Goal: Task Accomplishment & Management: Manage account settings

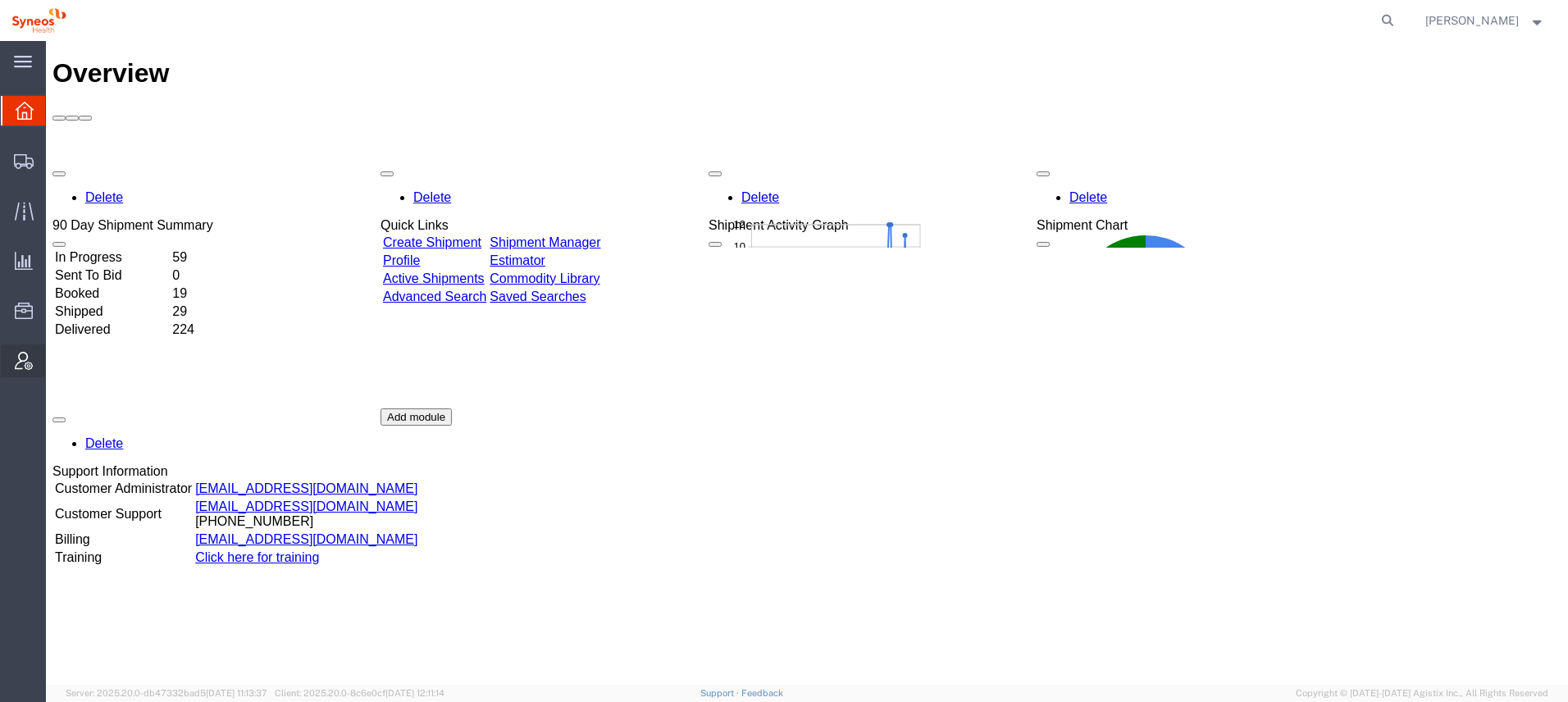
click at [57, 356] on span "Account Admin" at bounding box center [51, 361] width 11 height 33
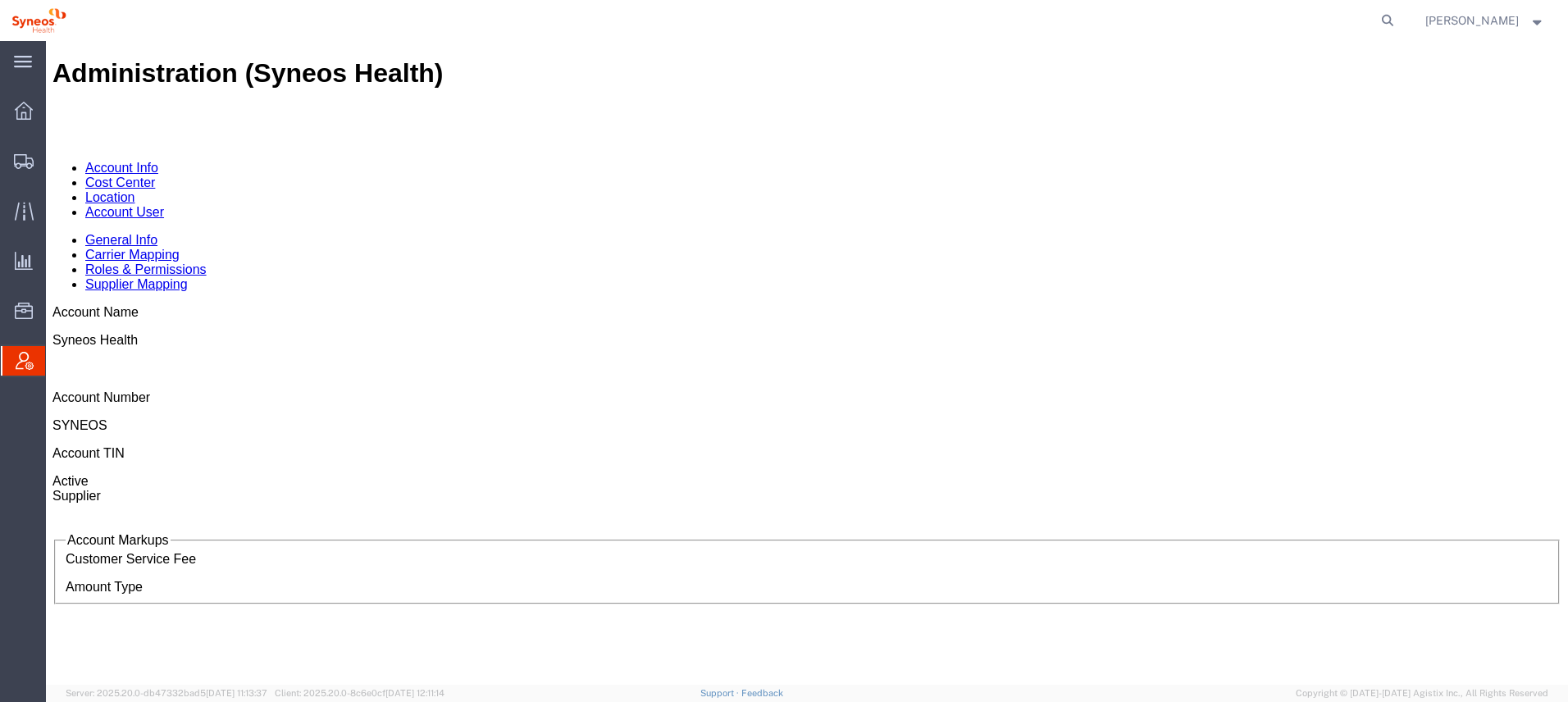
click at [164, 205] on link "Account User" at bounding box center [125, 212] width 78 height 14
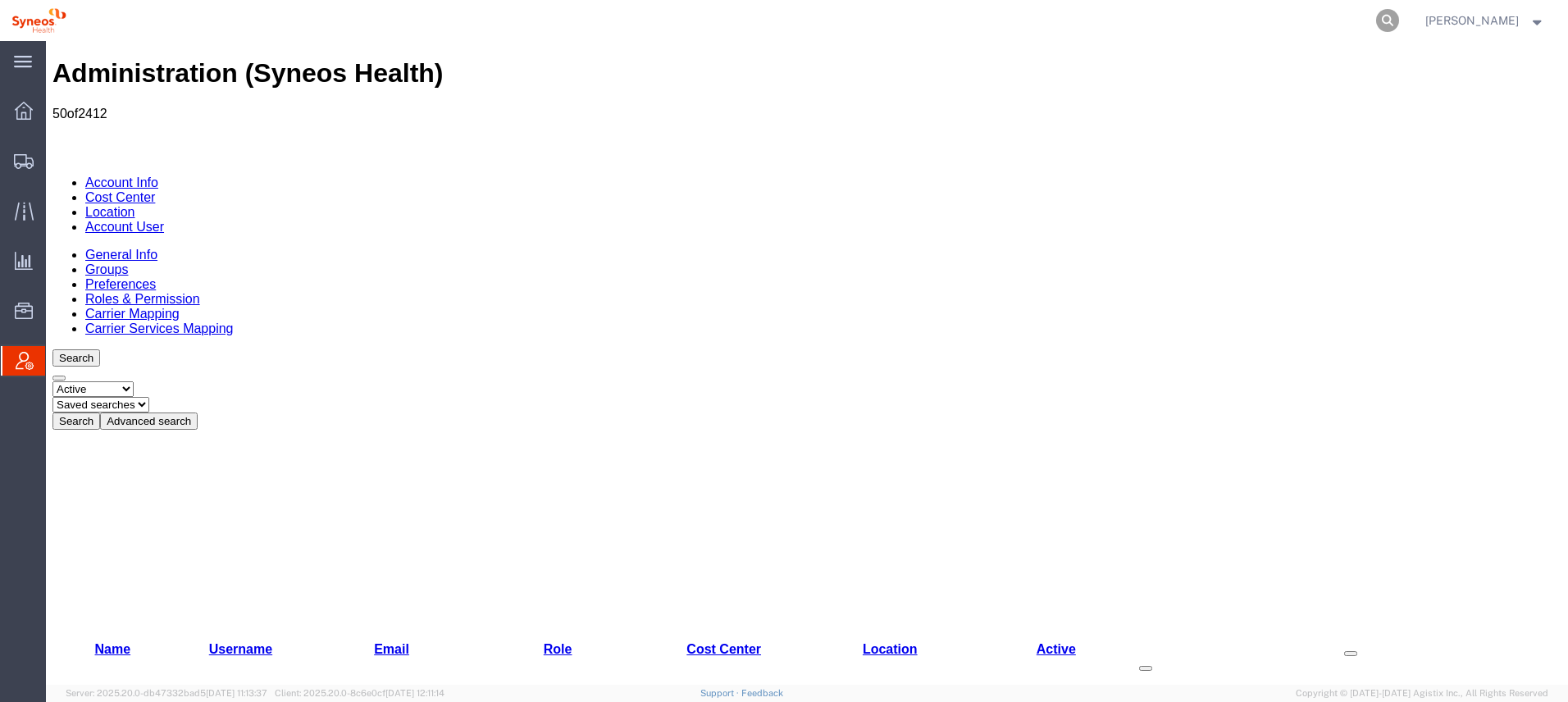
click at [1390, 16] on icon at bounding box center [1388, 20] width 23 height 23
click at [1044, 17] on input "search" at bounding box center [1127, 20] width 499 height 39
type input "S"
click at [1190, 25] on input "search" at bounding box center [1127, 20] width 499 height 39
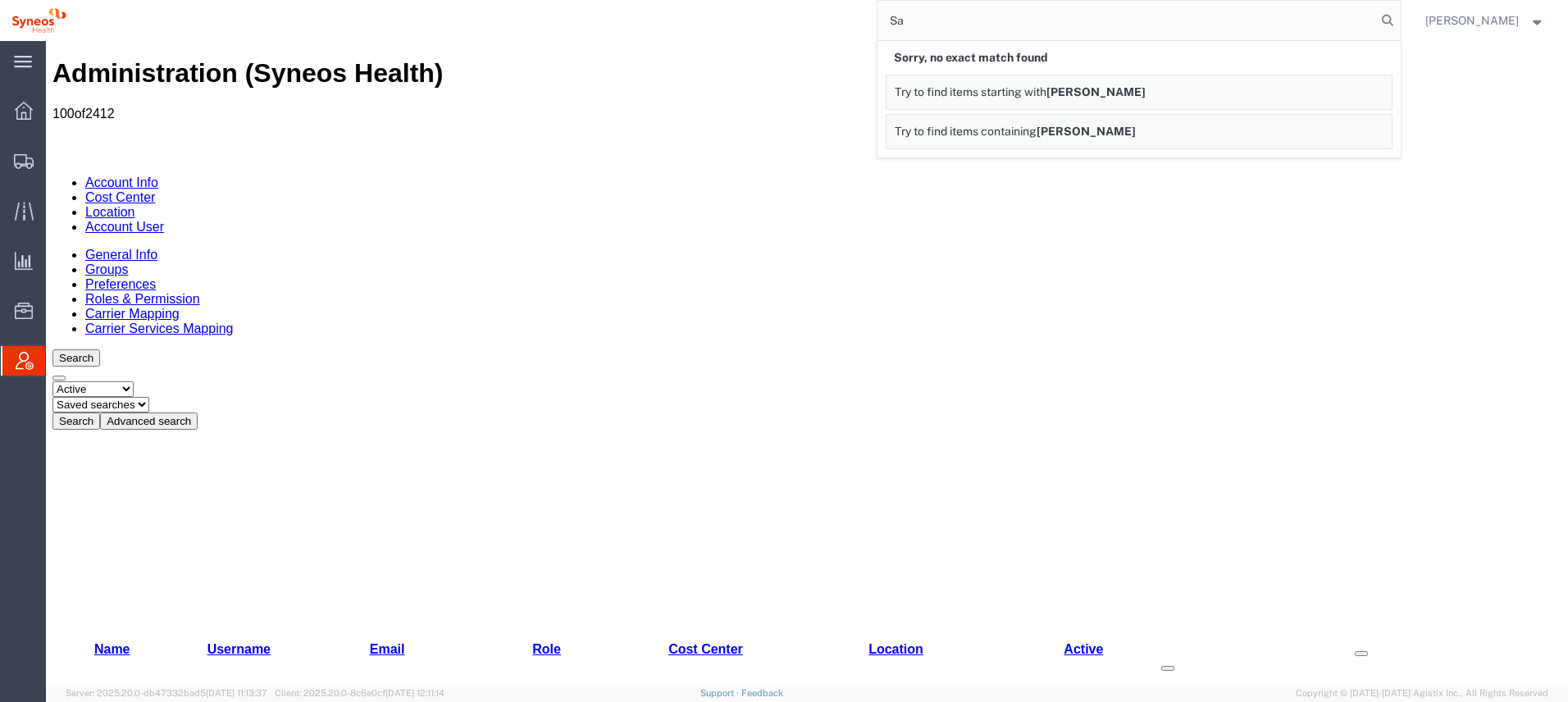
type input "S"
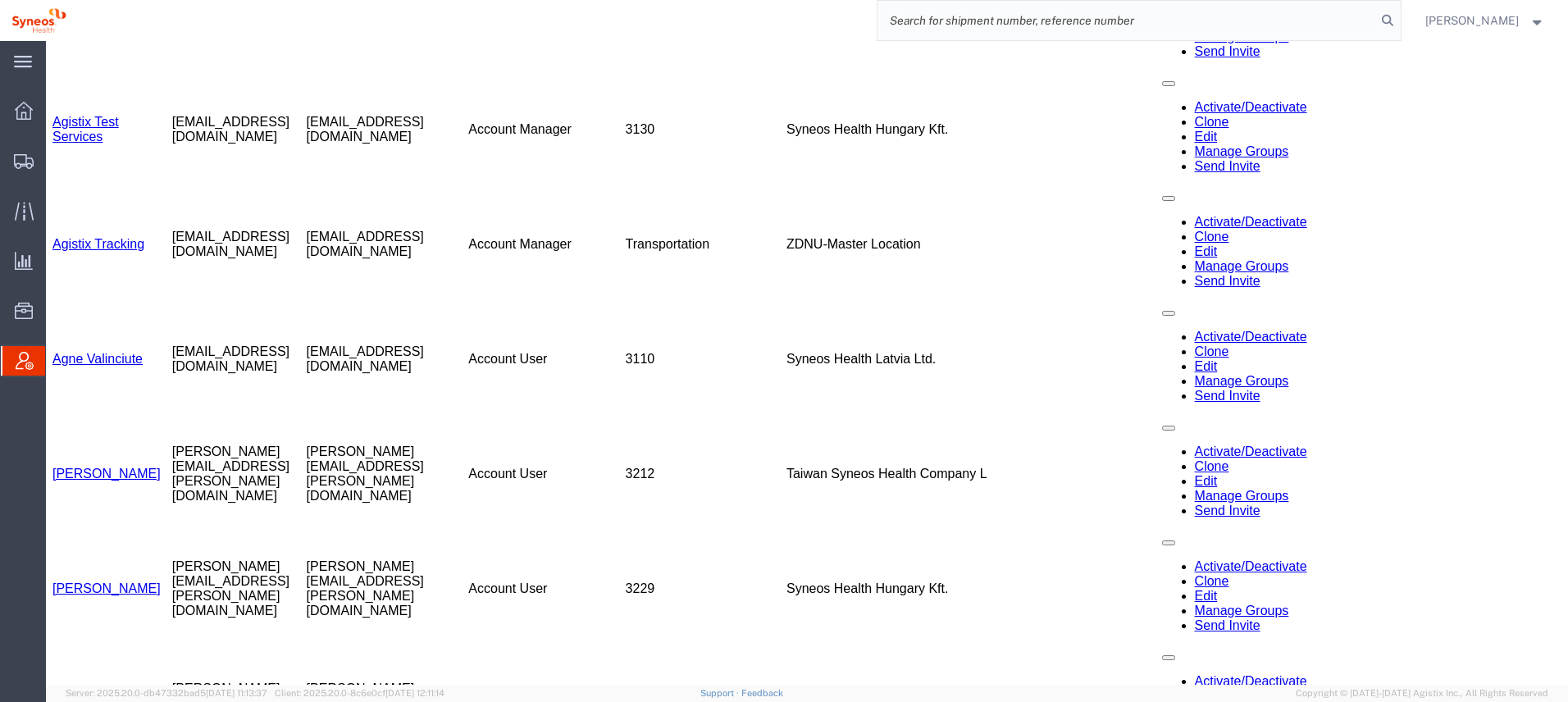
scroll to position [4672, 0]
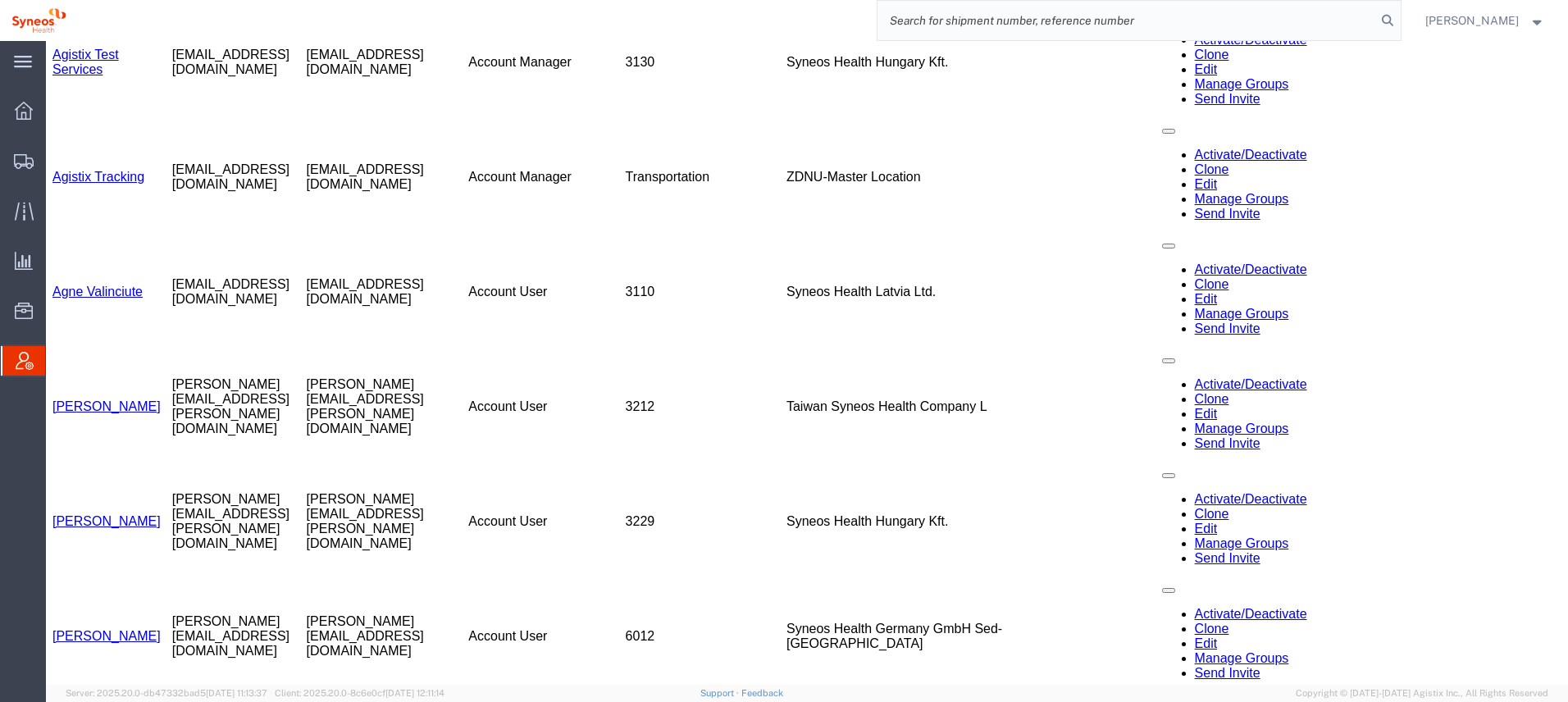
click at [1539, 22] on strong "button" at bounding box center [1537, 20] width 15 height 6
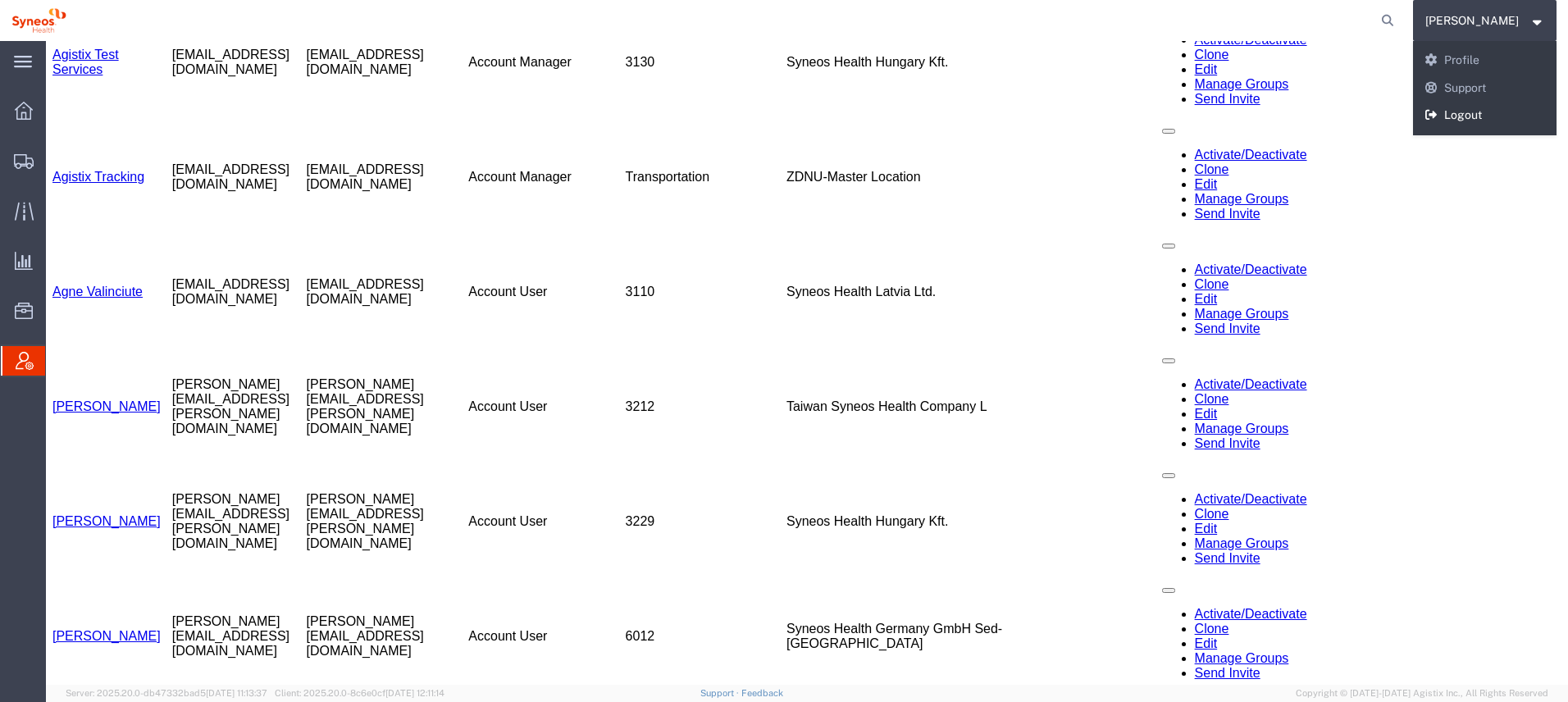
click at [1479, 115] on link "Logout" at bounding box center [1485, 116] width 145 height 28
